Goal: Task Accomplishment & Management: Manage account settings

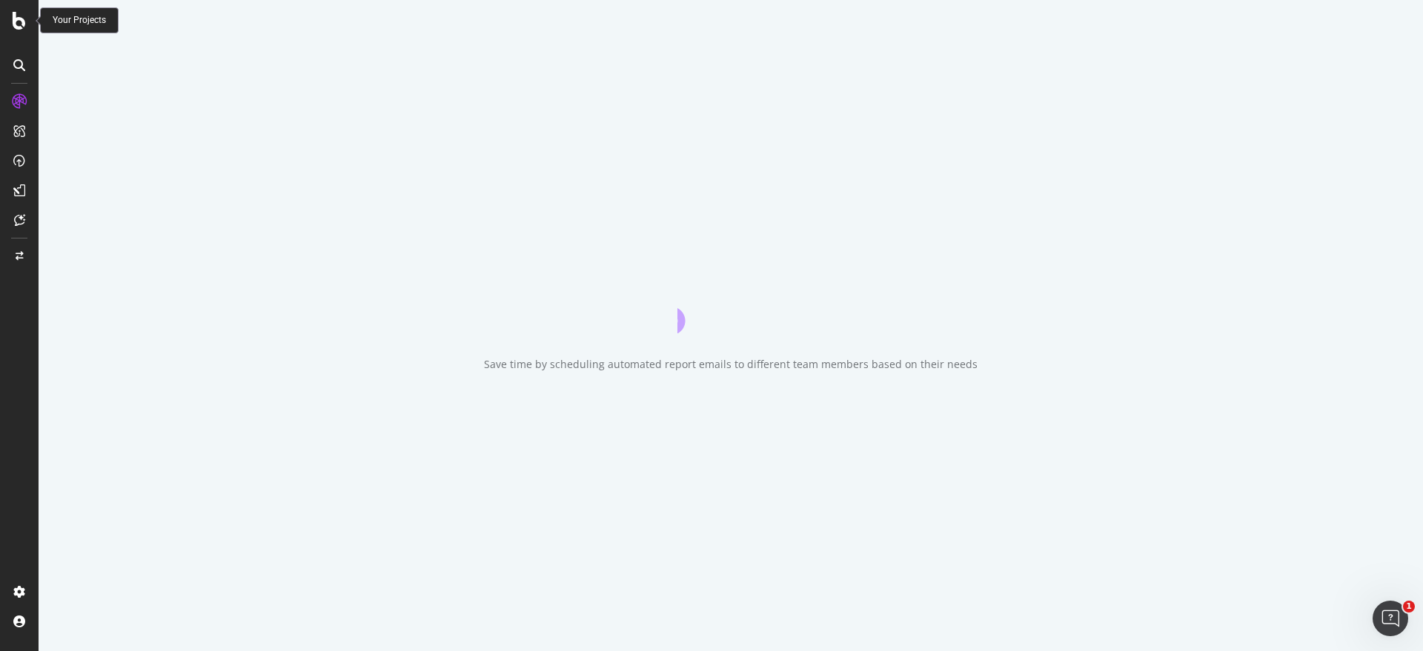
click at [16, 14] on icon at bounding box center [19, 21] width 13 height 18
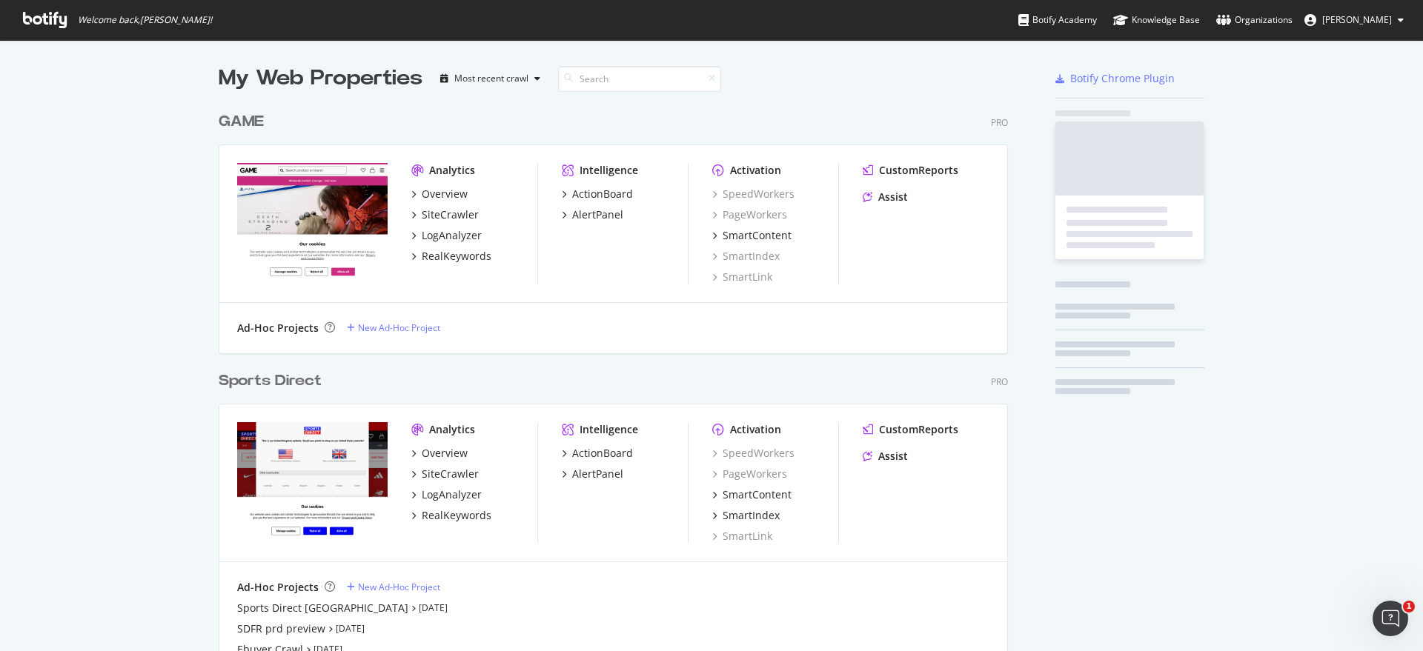
scroll to position [915, 787]
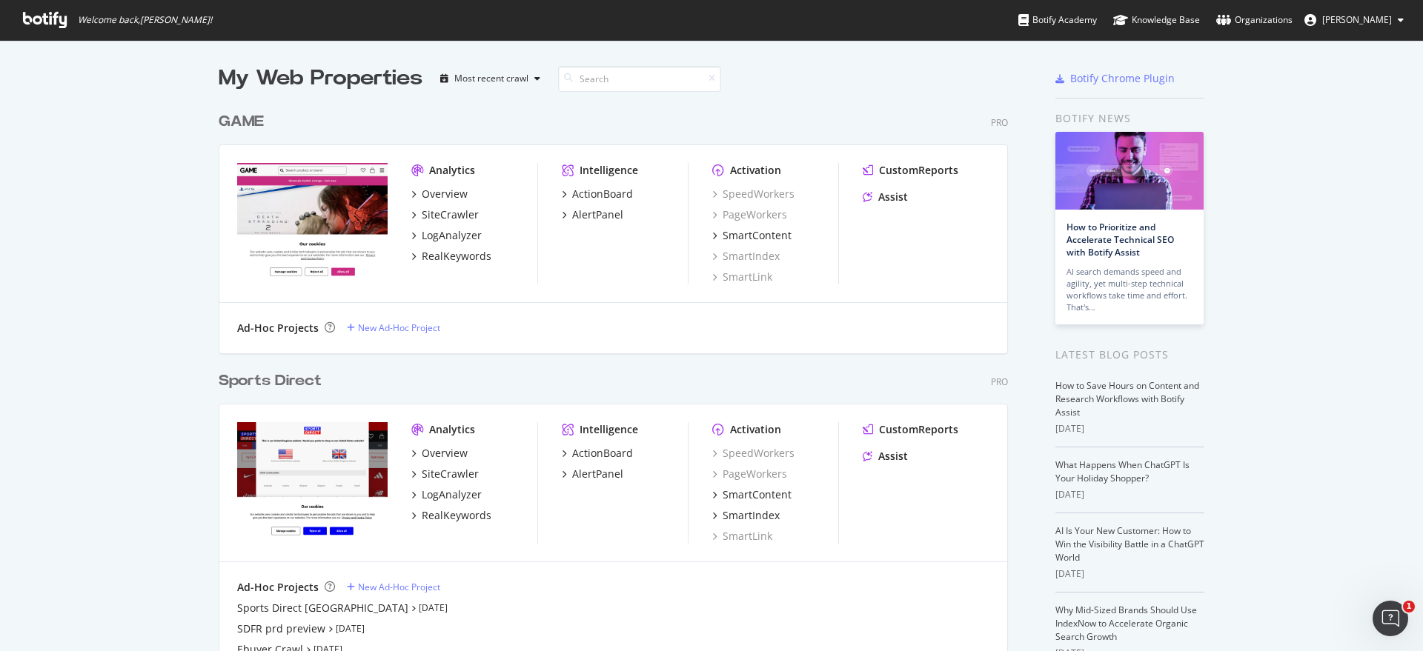
click at [1400, 19] on icon at bounding box center [1400, 20] width 6 height 9
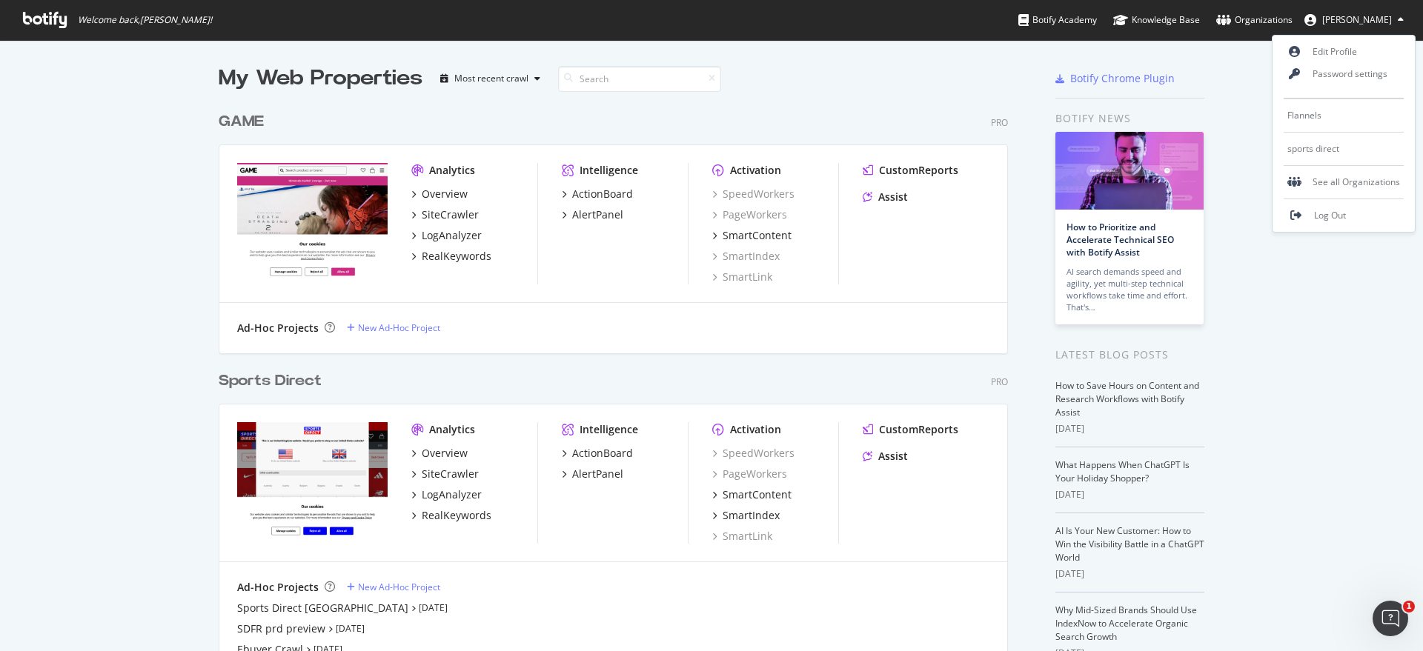
click at [1294, 338] on div "My Web Properties Most recent crawl GAME Pro Analytics Overview SiteCrawler Log…" at bounding box center [711, 543] width 1423 height 1006
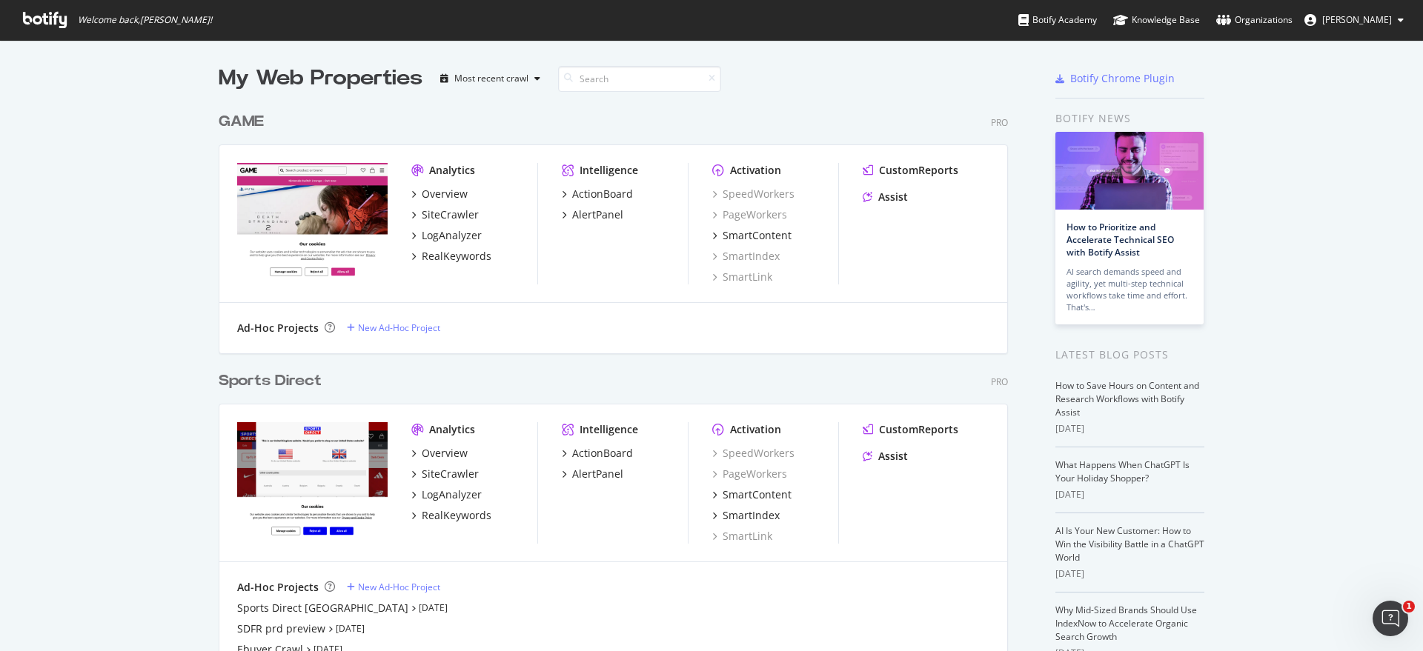
click at [133, 327] on div "My Web Properties Most recent crawl GAME Pro Analytics Overview SiteCrawler Log…" at bounding box center [711, 543] width 1423 height 1006
click at [230, 119] on div "GAME" at bounding box center [241, 121] width 45 height 21
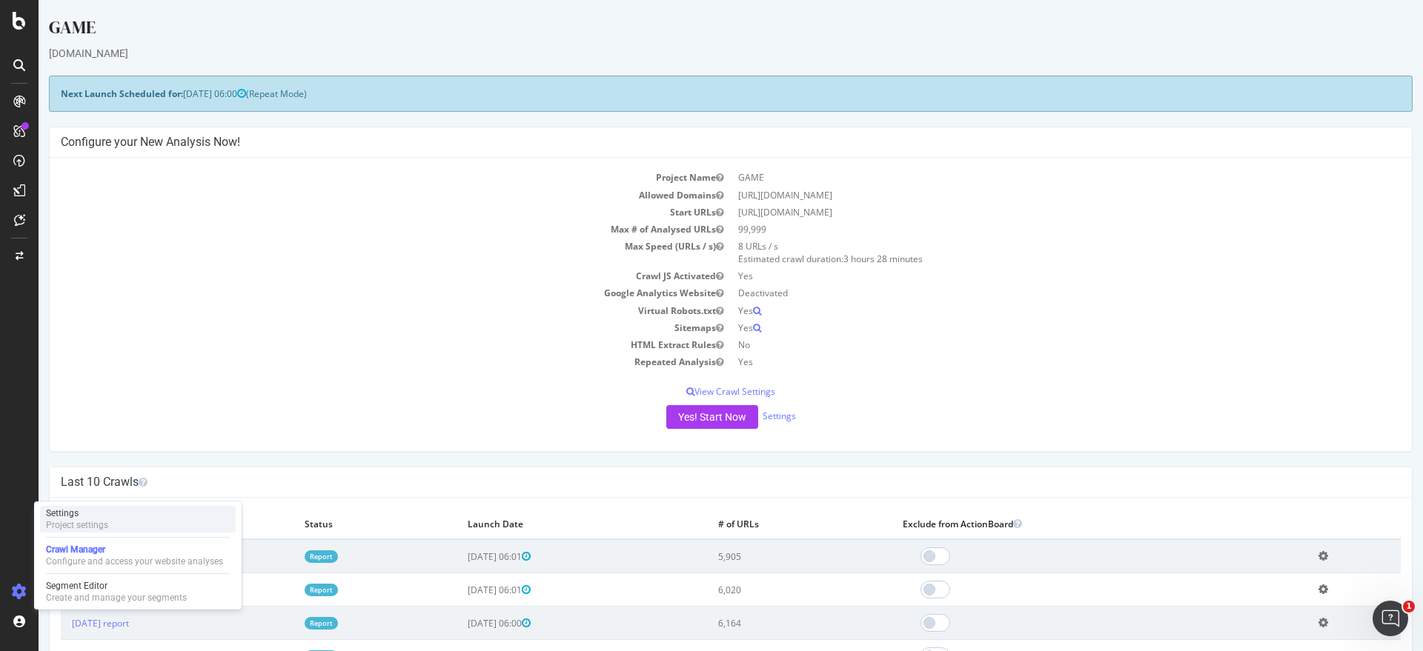
click at [75, 522] on div "Project settings" at bounding box center [77, 525] width 62 height 12
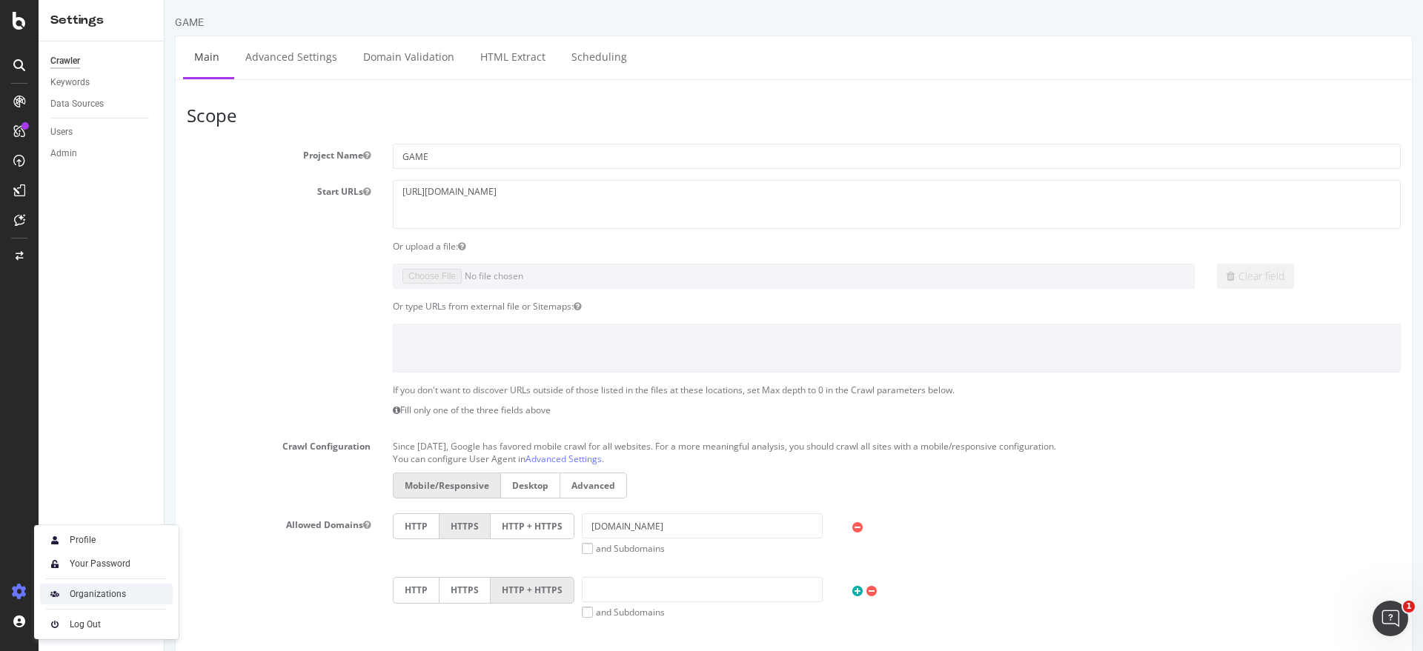
click at [102, 593] on div "Organizations" at bounding box center [98, 594] width 56 height 12
click at [91, 541] on div "Profile" at bounding box center [83, 540] width 26 height 12
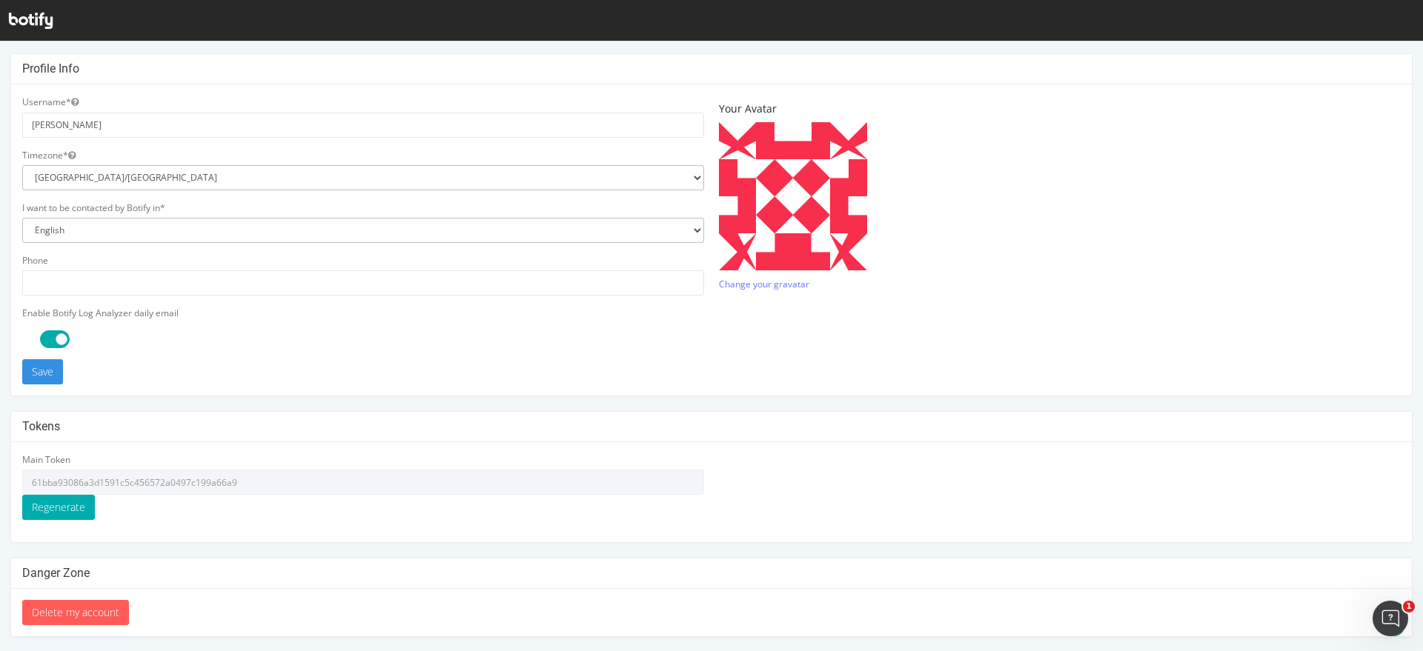
scroll to position [322, 0]
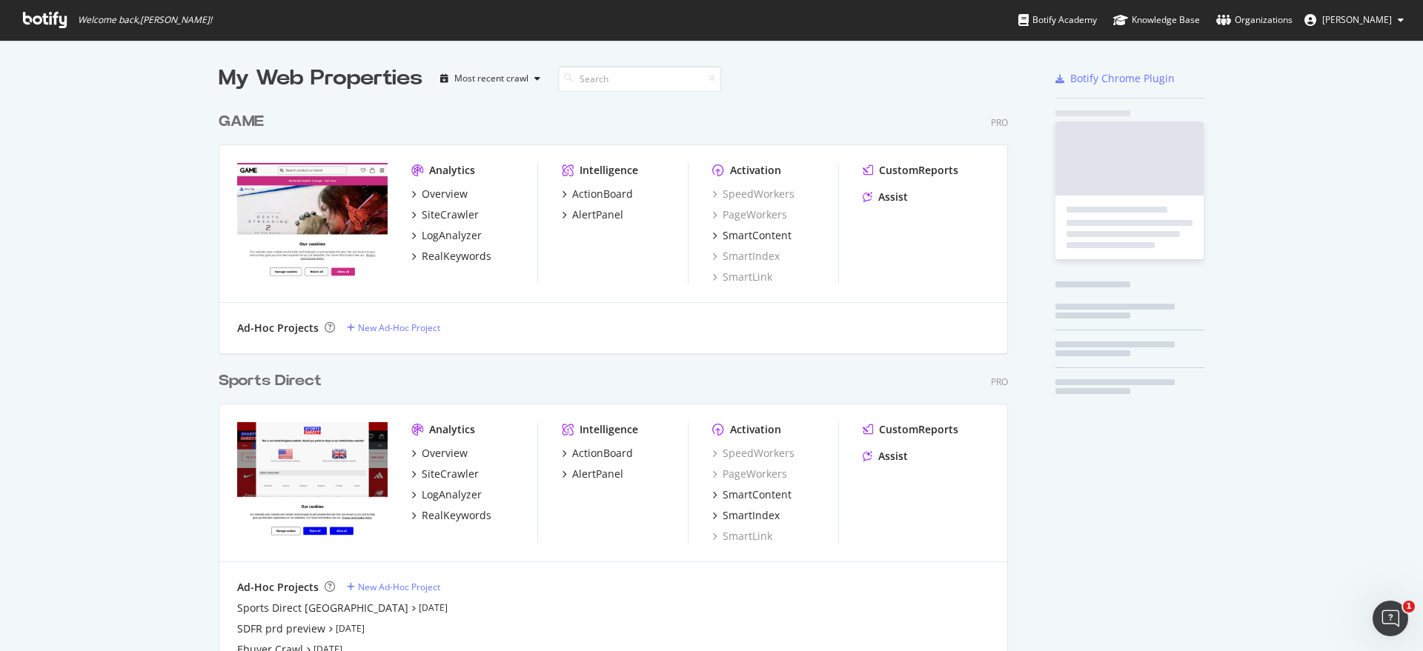
scroll to position [637, 1394]
